Goal: Transaction & Acquisition: Purchase product/service

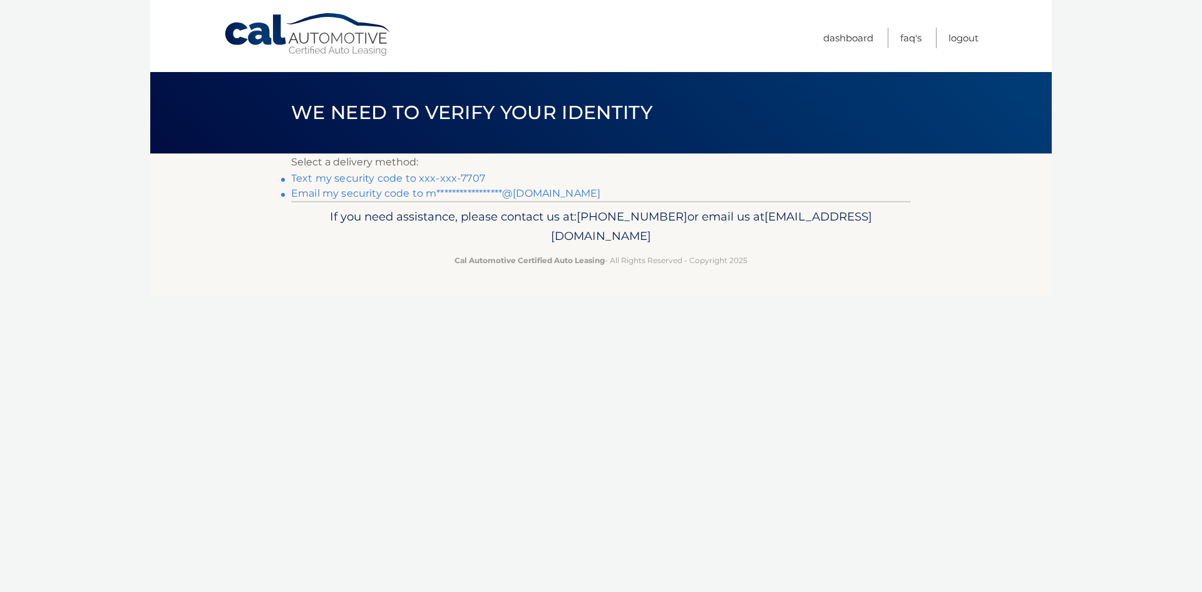
click at [401, 177] on link "Text my security code to xxx-xxx-7707" at bounding box center [388, 178] width 194 height 12
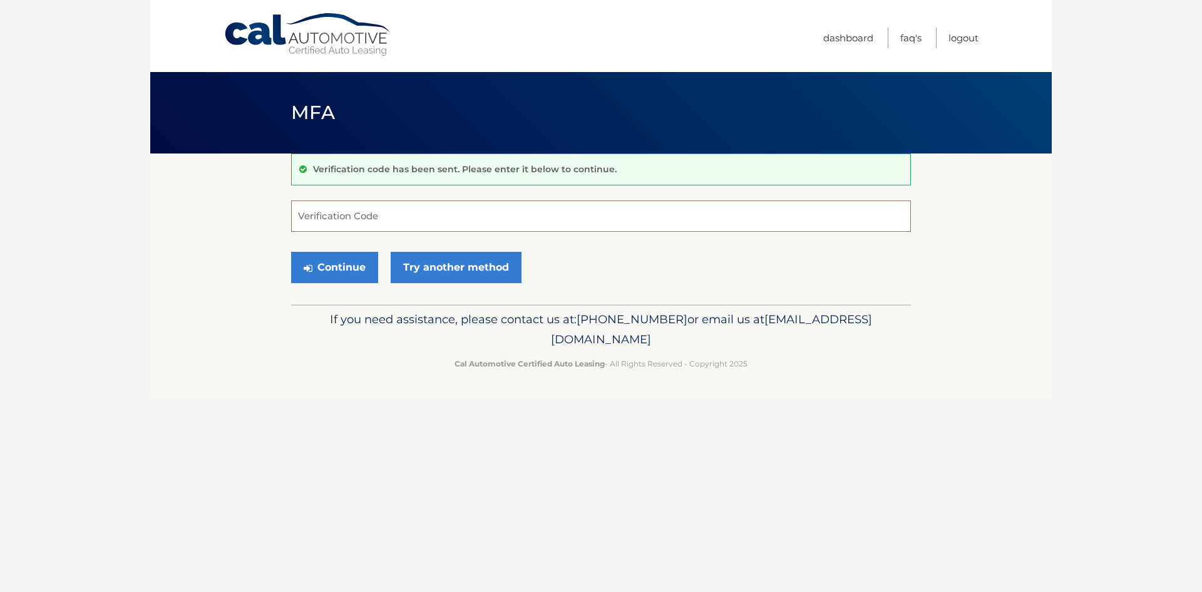
click at [373, 217] on input "Verification Code" at bounding box center [601, 215] width 620 height 31
type input "246826"
click at [344, 266] on button "Continue" at bounding box center [334, 267] width 87 height 31
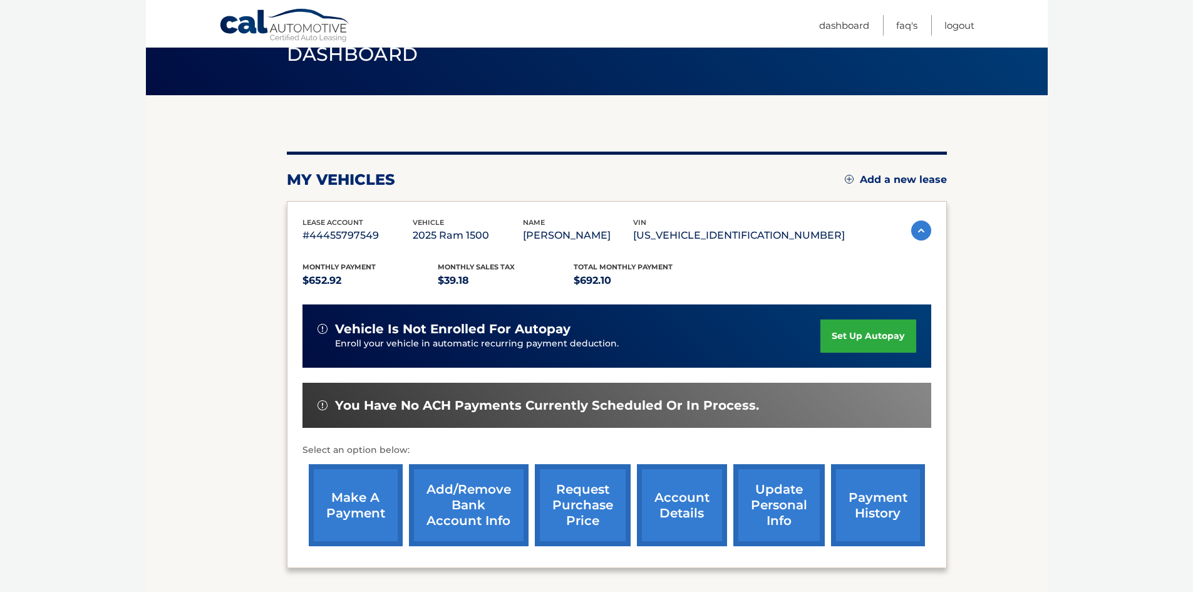
scroll to position [63, 0]
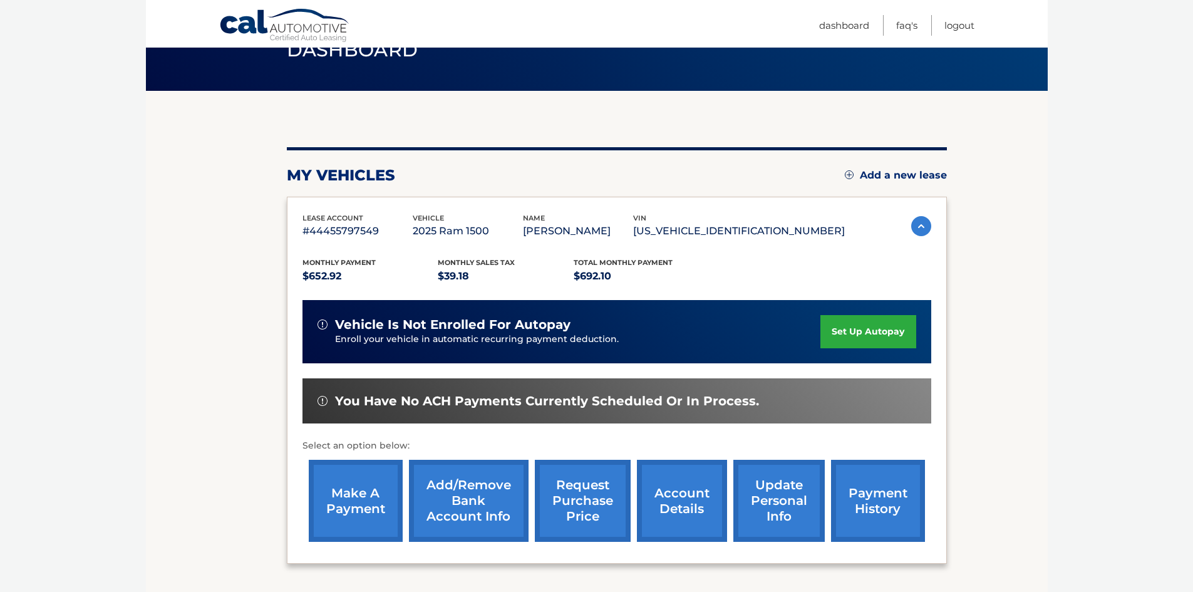
click at [354, 496] on link "make a payment" at bounding box center [356, 501] width 94 height 82
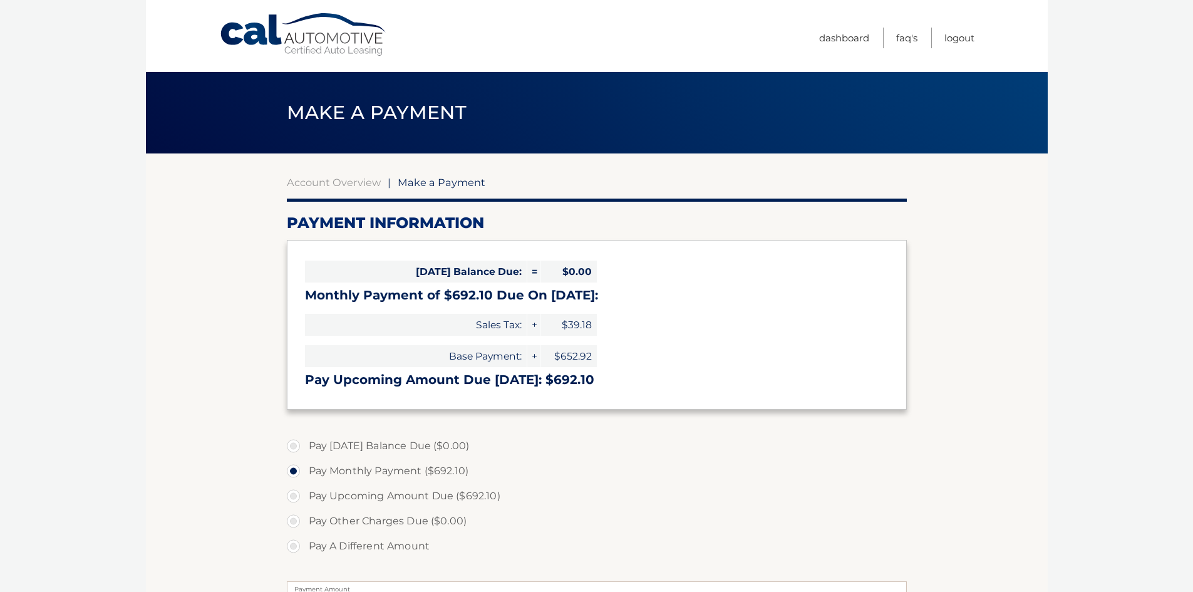
select select "MDZmM2JmNjEtNDMxNi00ZDgwLWFiMmMtMmQzNjcwYzQ5MWJl"
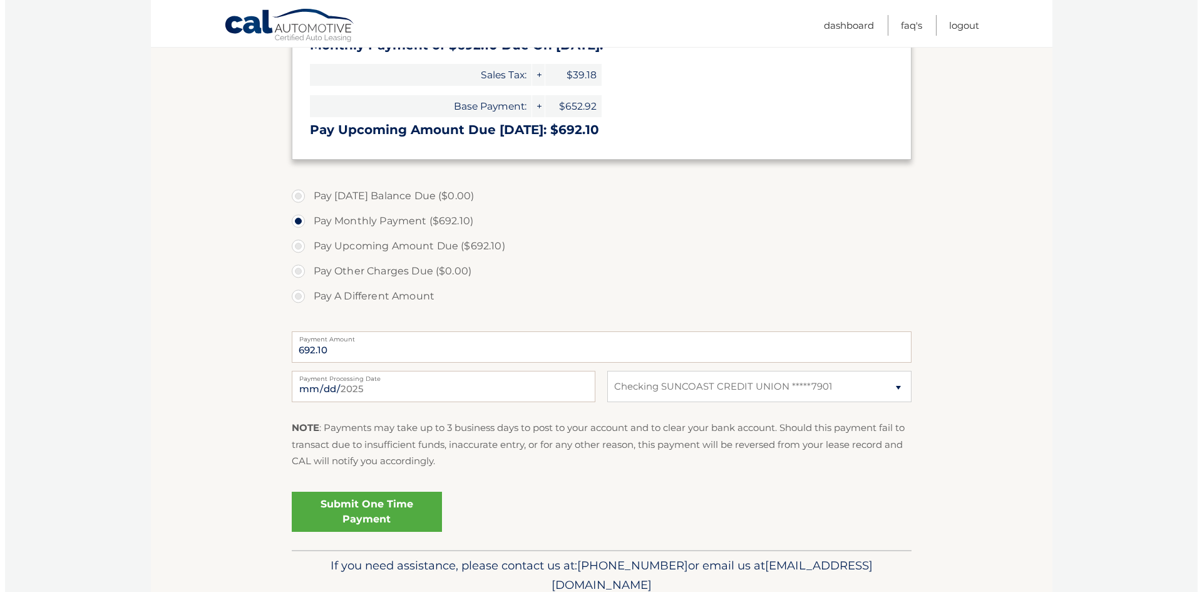
scroll to position [250, 0]
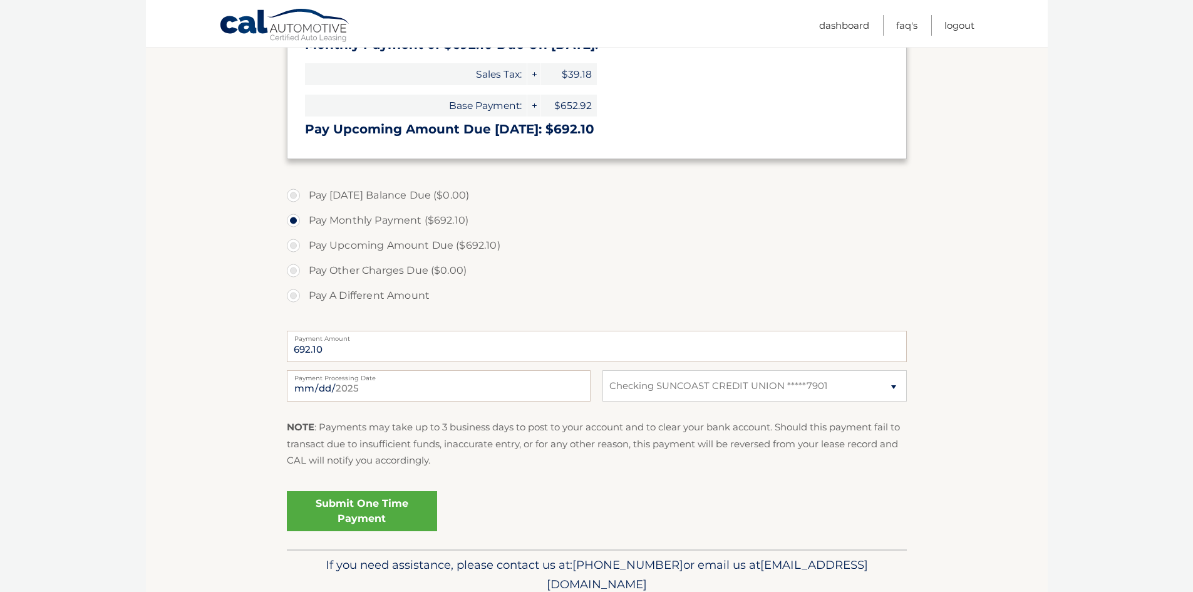
click at [372, 510] on link "Submit One Time Payment" at bounding box center [362, 511] width 150 height 40
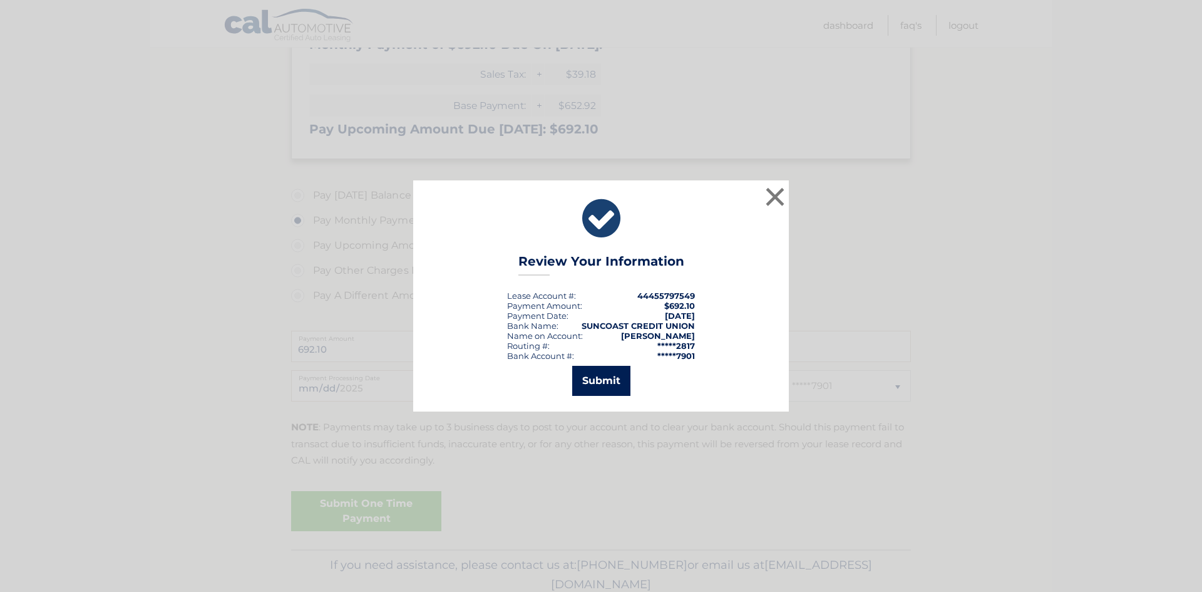
click at [608, 381] on button "Submit" at bounding box center [601, 381] width 58 height 30
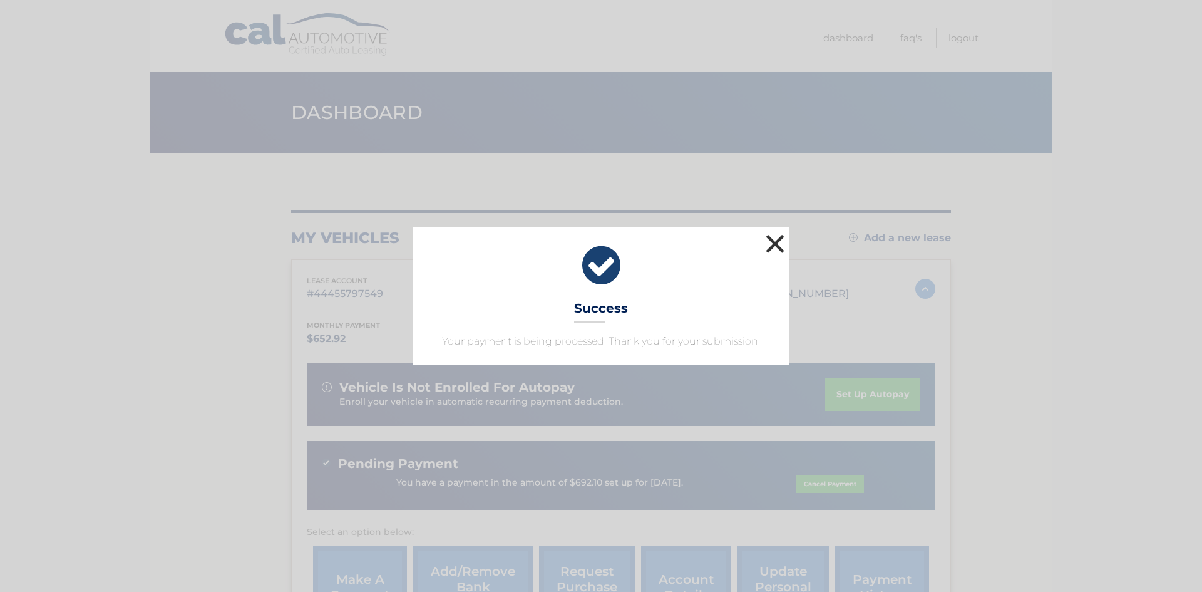
click at [776, 241] on button "×" at bounding box center [775, 243] width 25 height 25
